Goal: Navigation & Orientation: Go to known website

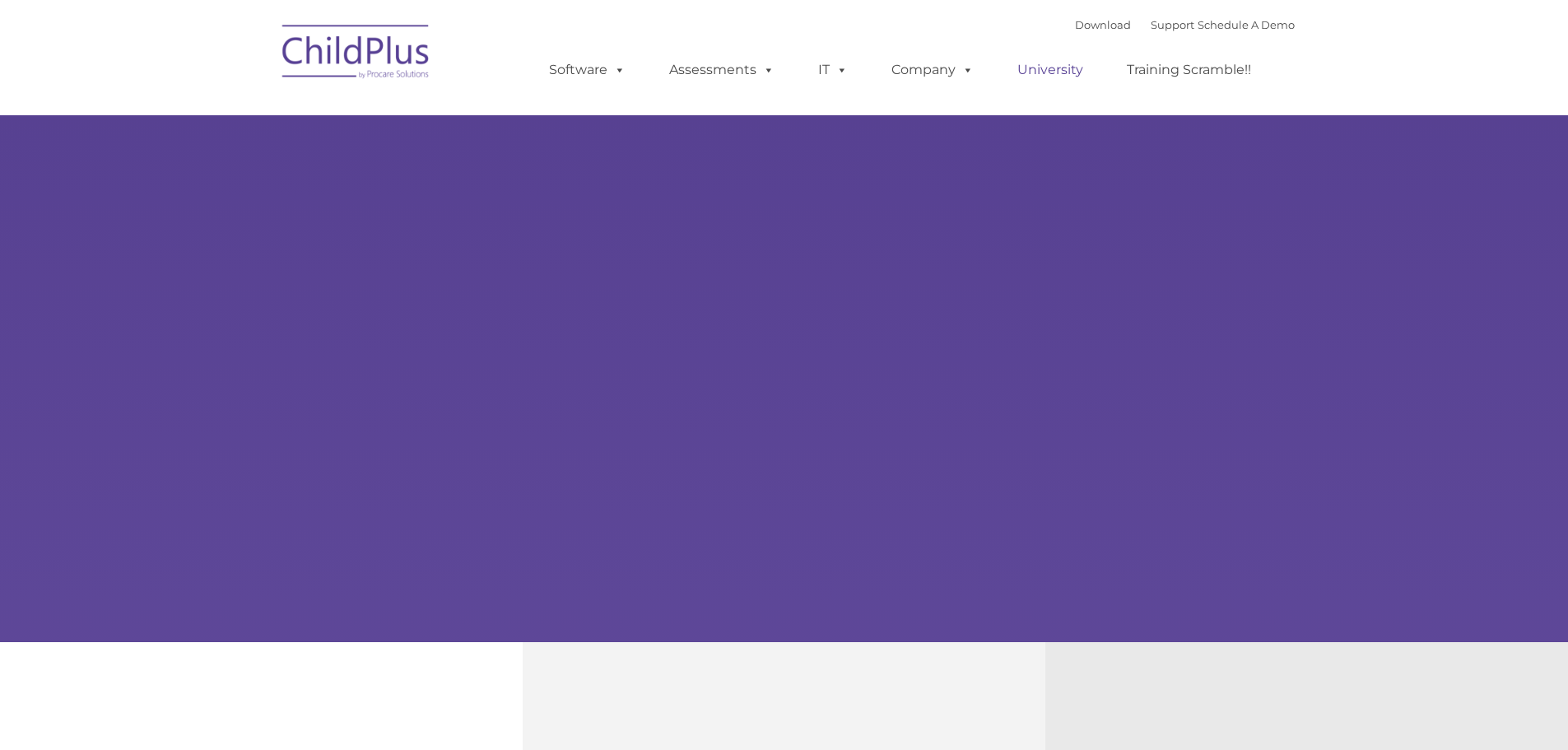
select select "MEDIUM"
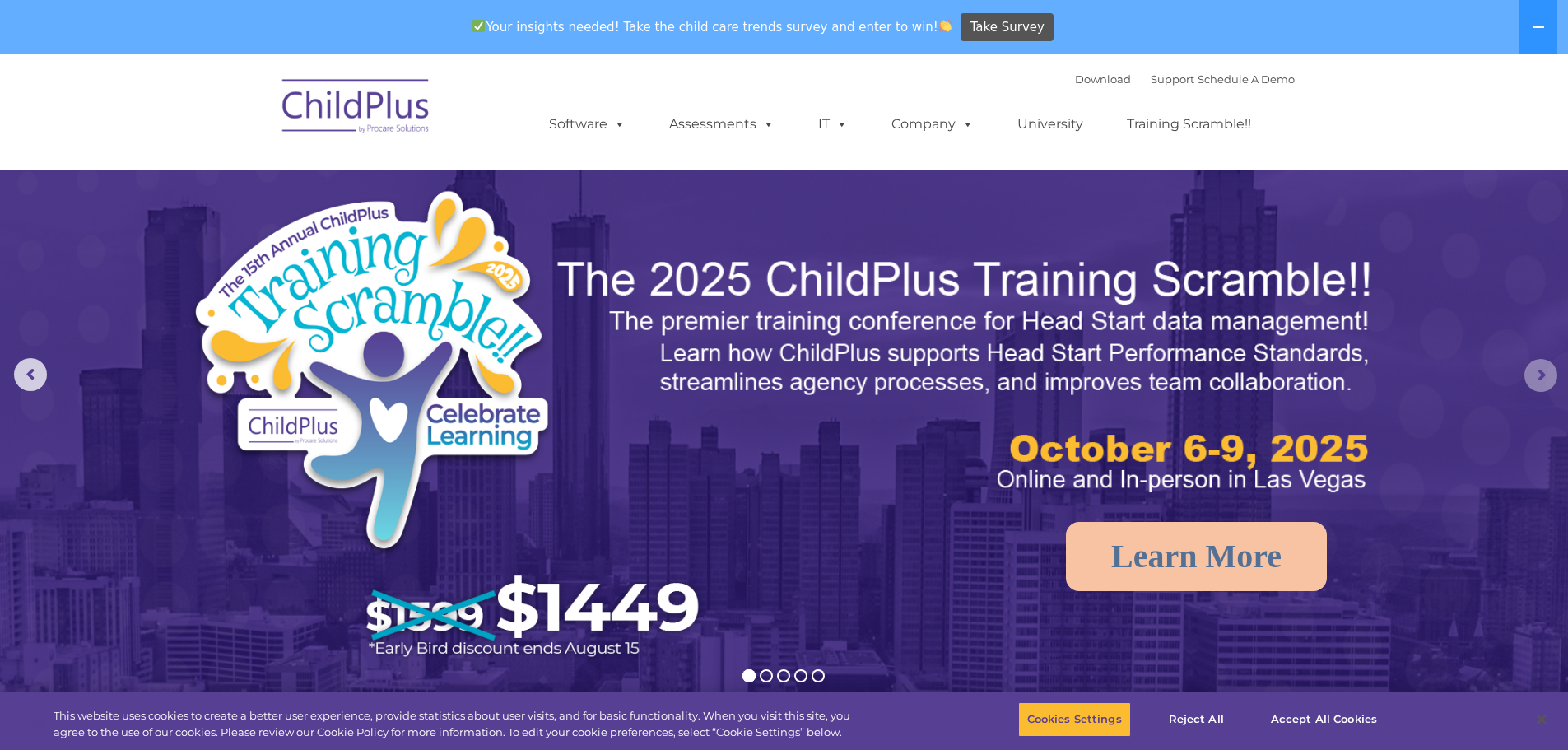
click at [1547, 373] on rs-arrow at bounding box center [1541, 375] width 33 height 33
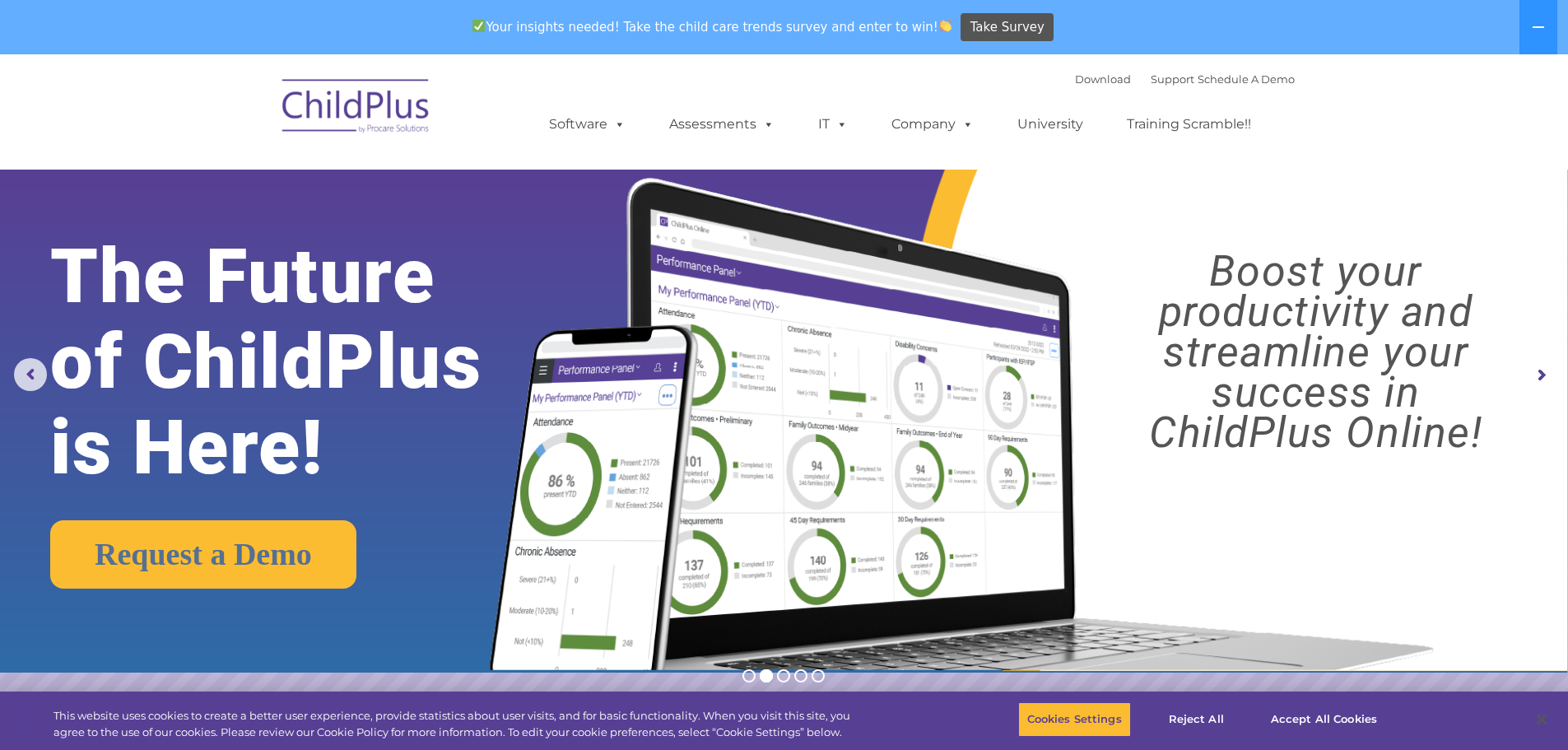
click at [345, 107] on img at bounding box center [356, 108] width 165 height 82
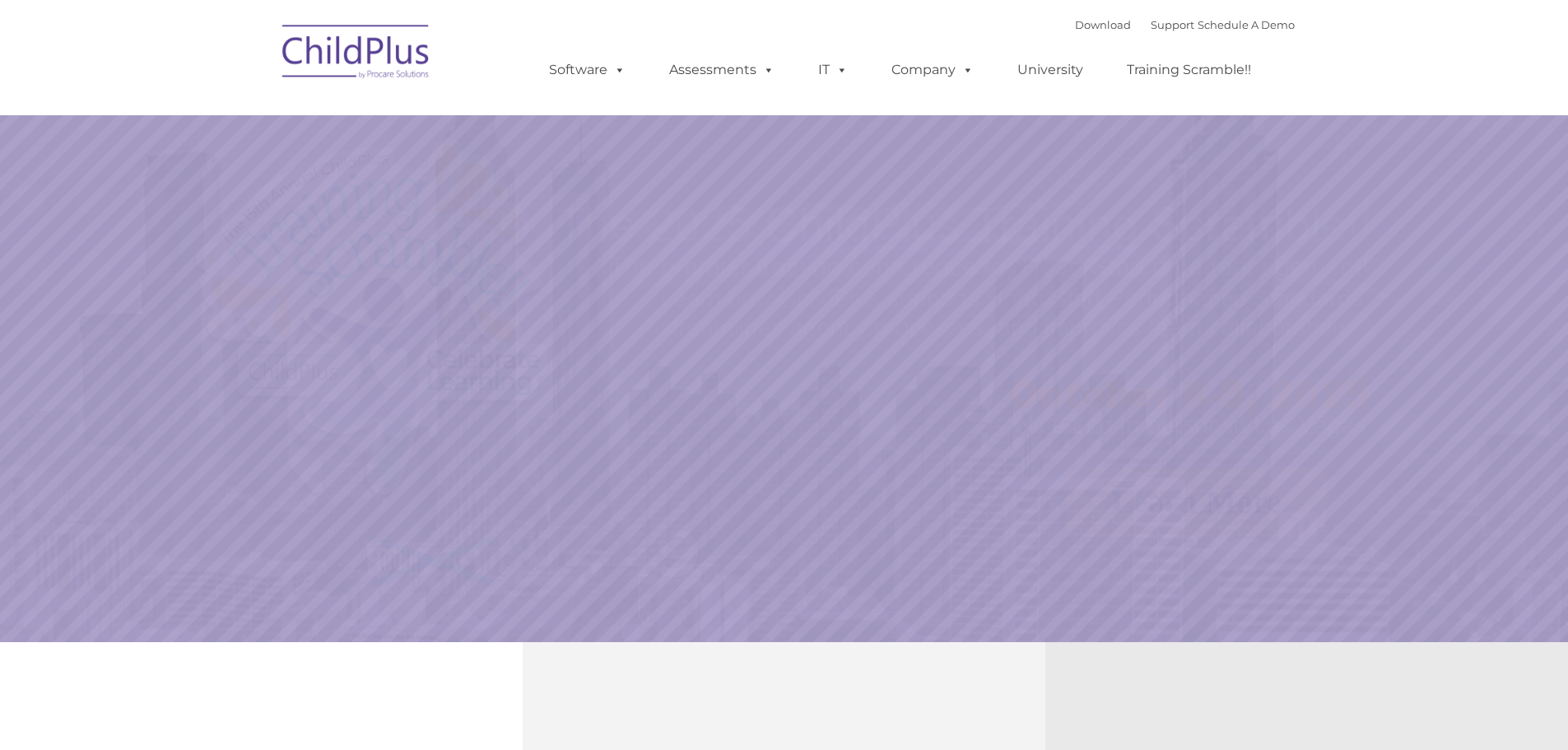
select select "MEDIUM"
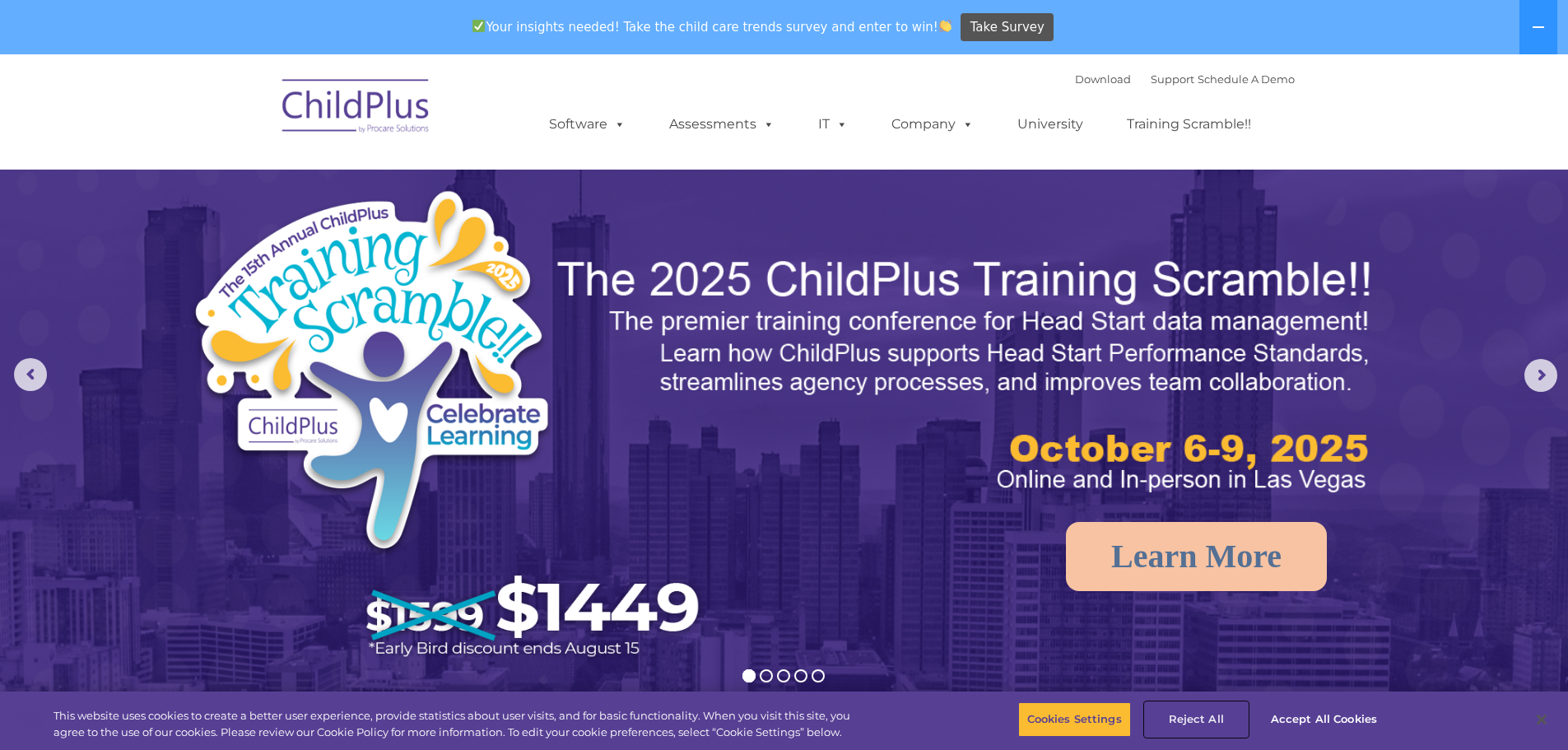
click at [1202, 717] on button "Reject All" at bounding box center [1197, 720] width 103 height 35
